Goal: Information Seeking & Learning: Learn about a topic

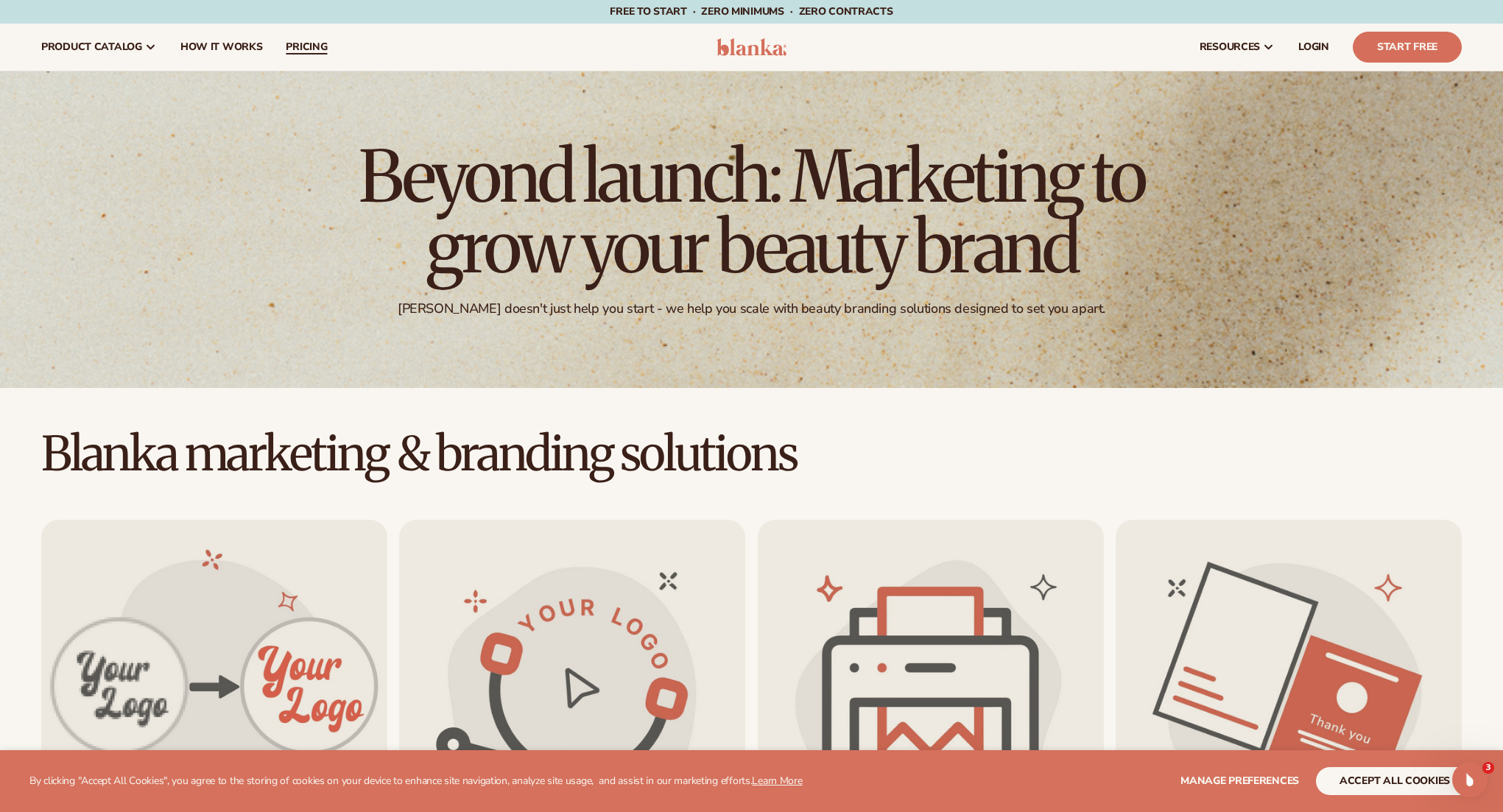
click at [308, 49] on span "pricing" at bounding box center [306, 47] width 41 height 12
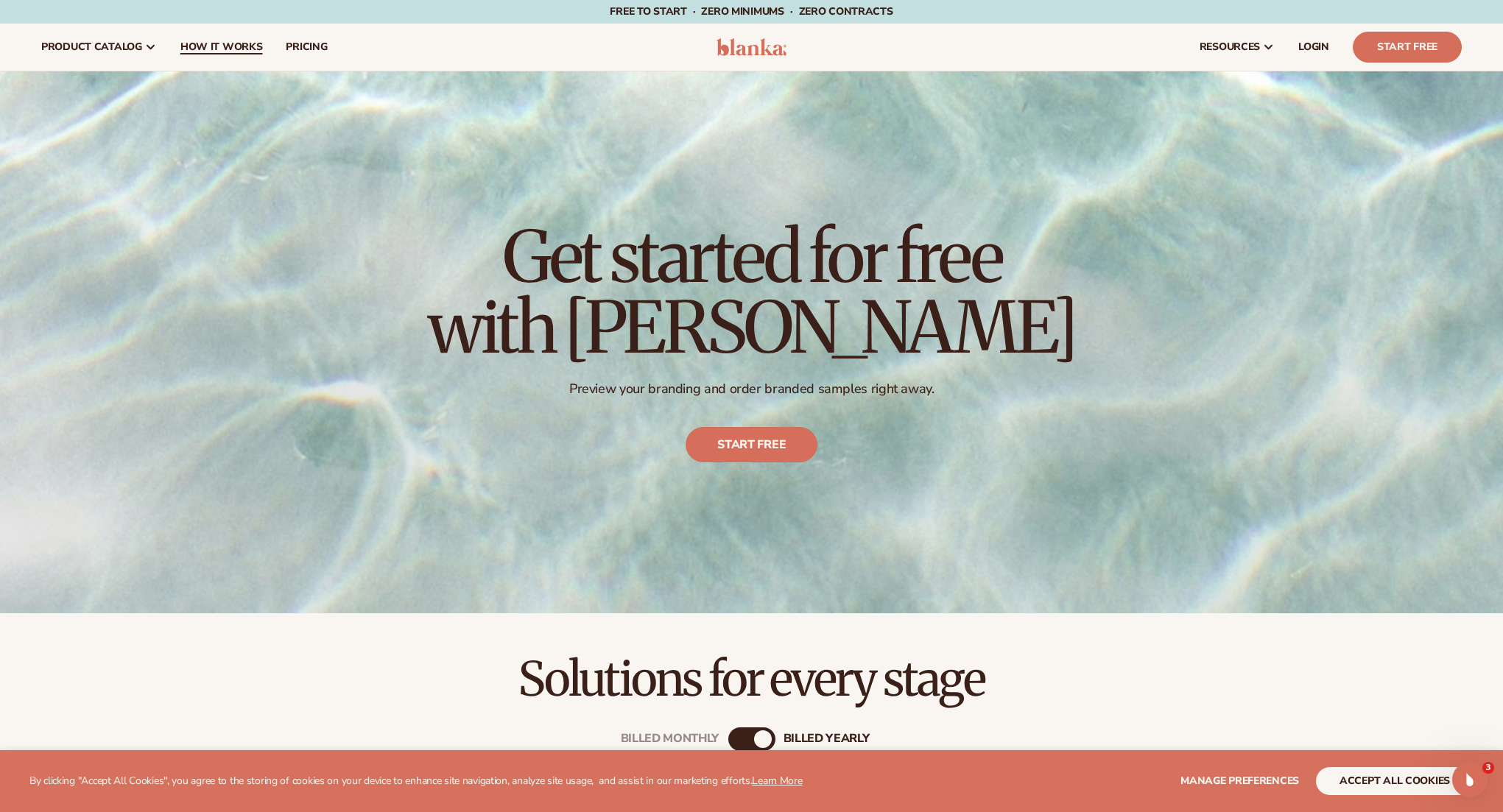
click at [224, 50] on span "How It Works" at bounding box center [222, 47] width 83 height 12
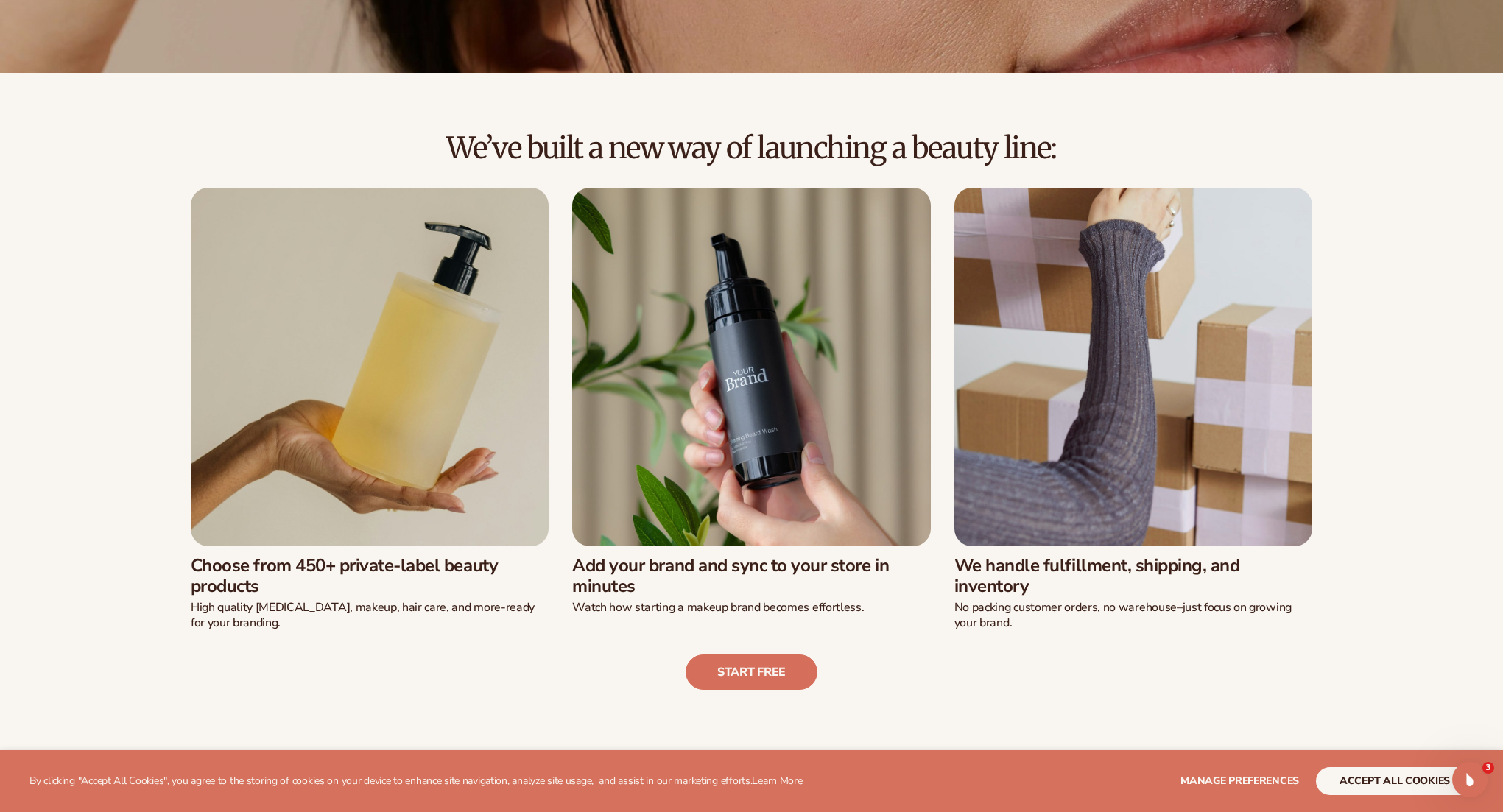
scroll to position [344, 0]
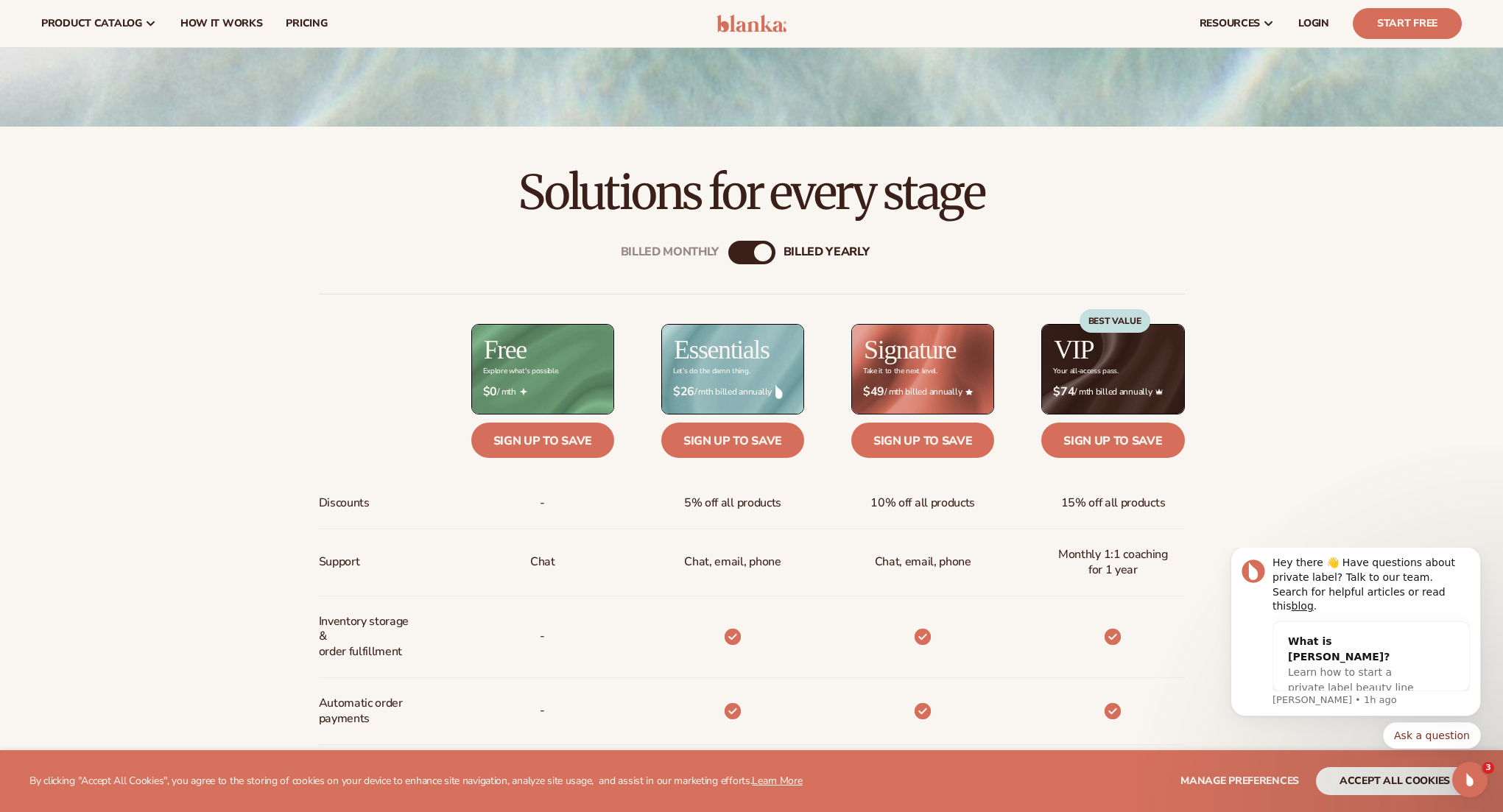
scroll to position [486, 0]
